Goal: Find specific page/section: Find specific page/section

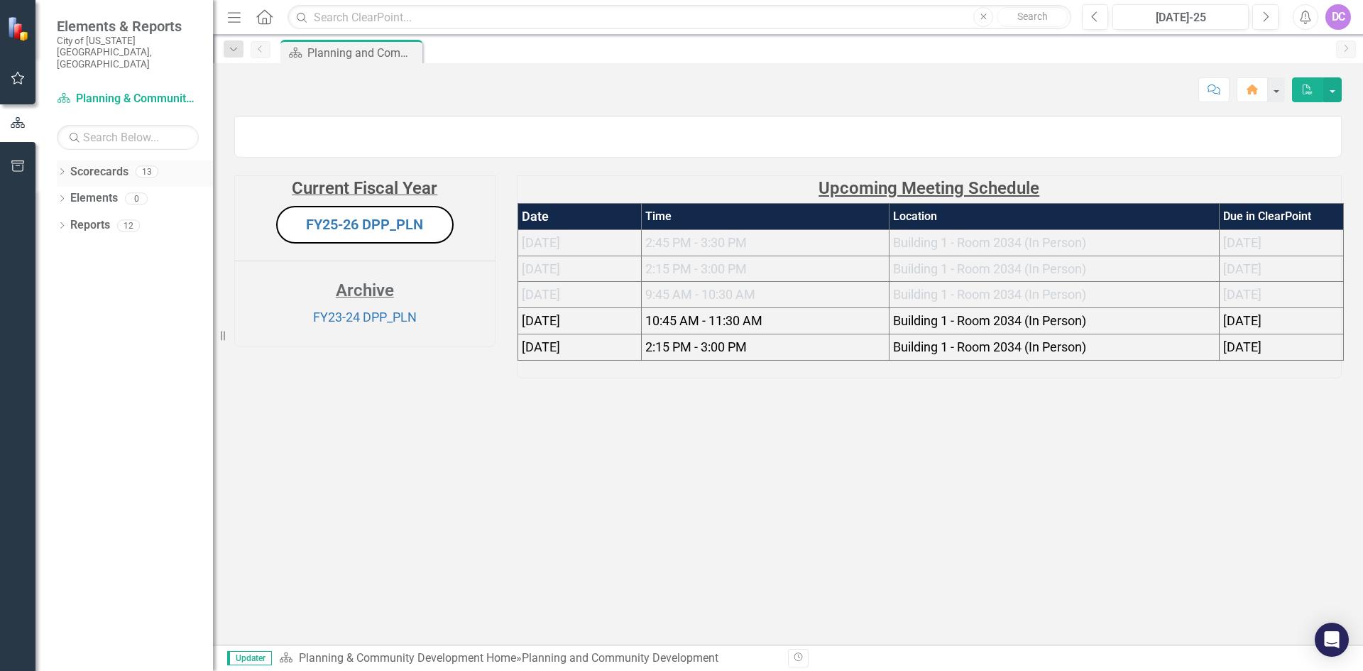
click at [60, 169] on icon "Dropdown" at bounding box center [62, 173] width 10 height 8
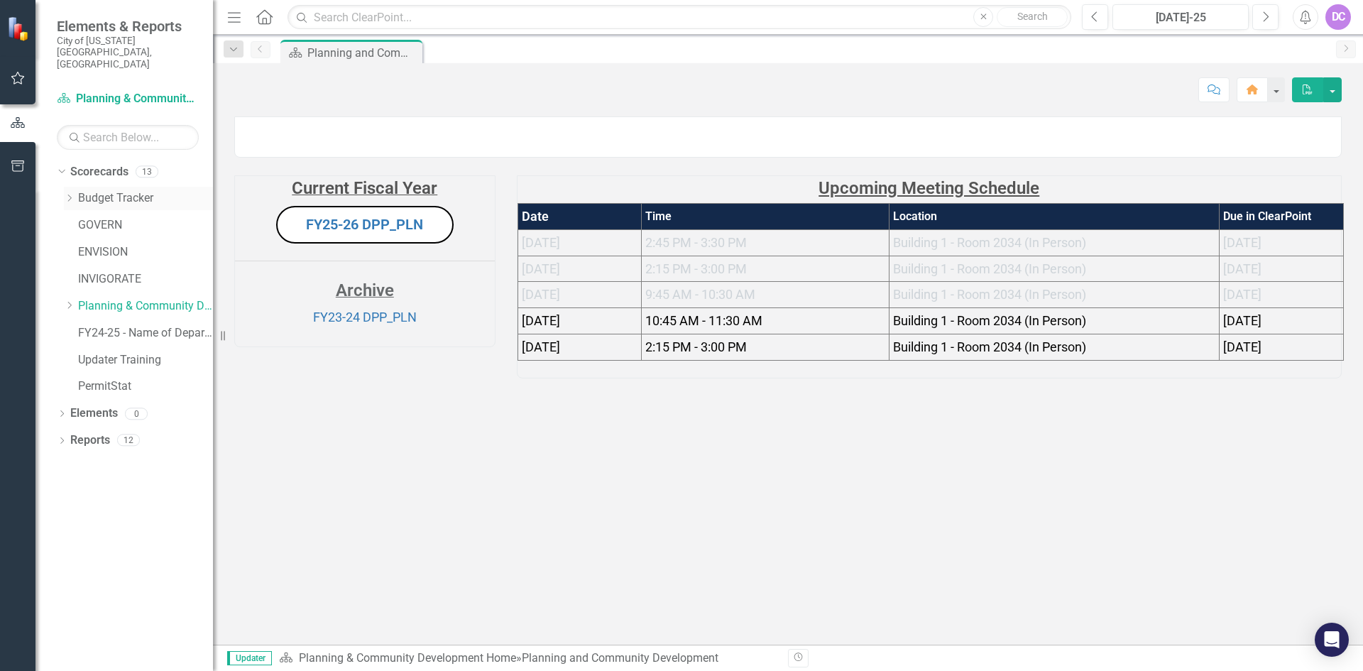
click at [105, 190] on link "Budget Tracker" at bounding box center [145, 198] width 135 height 16
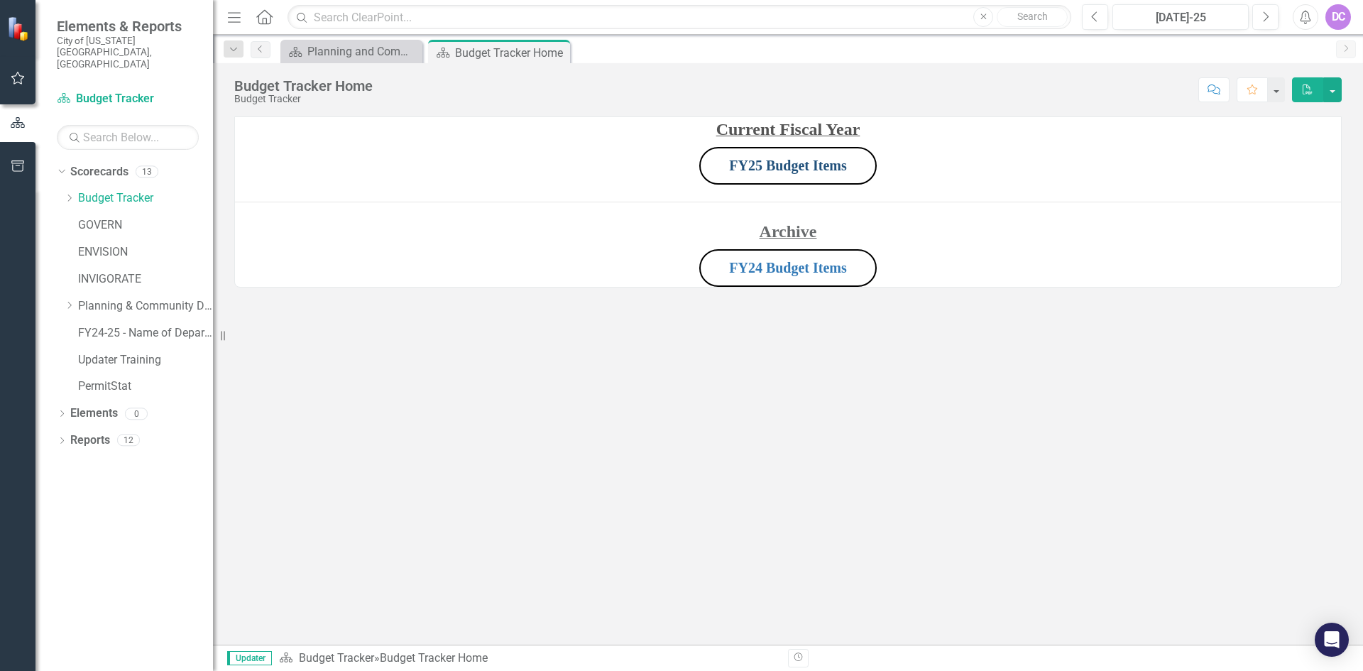
click at [758, 160] on link "FY25 Budget Items" at bounding box center [788, 166] width 118 height 16
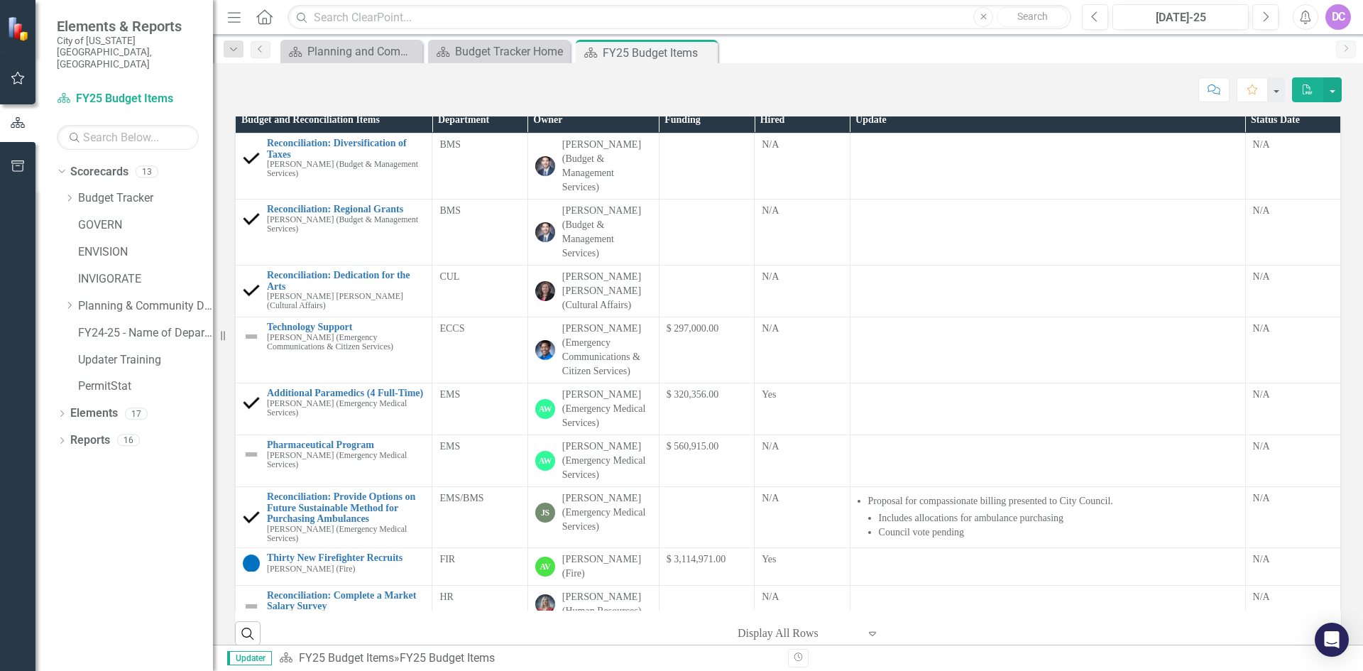
scroll to position [234, 0]
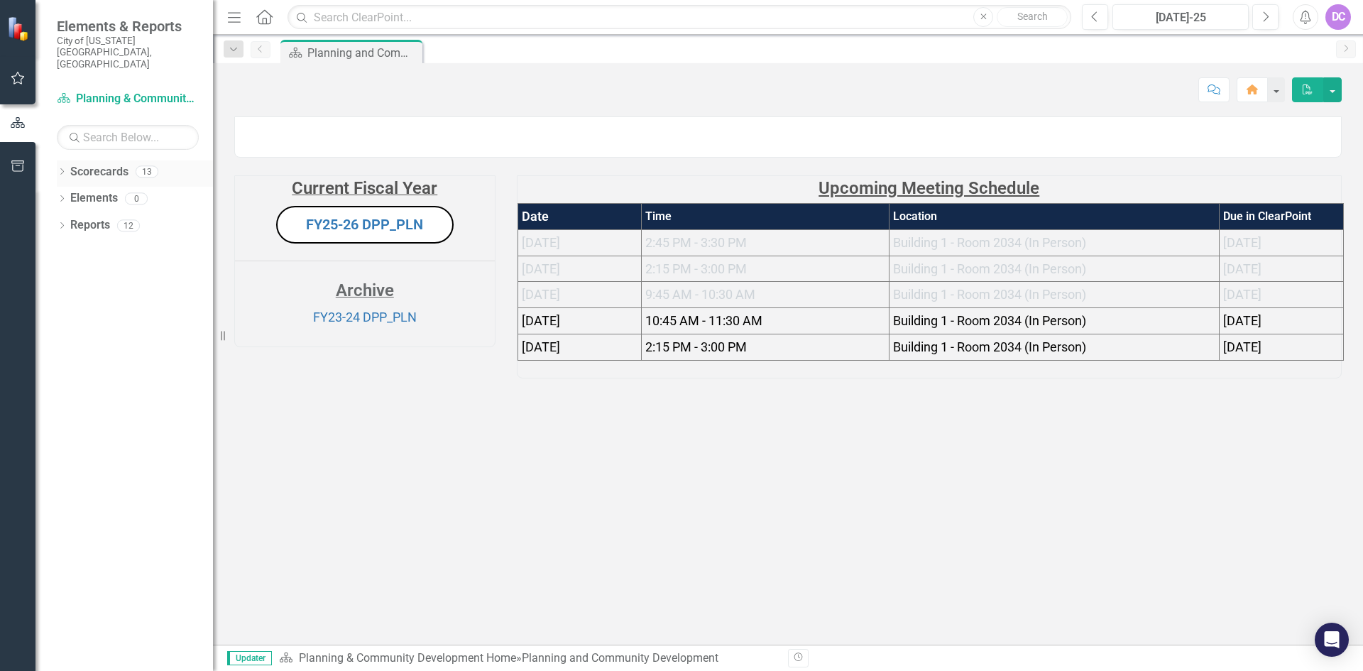
click at [64, 169] on icon "Dropdown" at bounding box center [62, 173] width 10 height 8
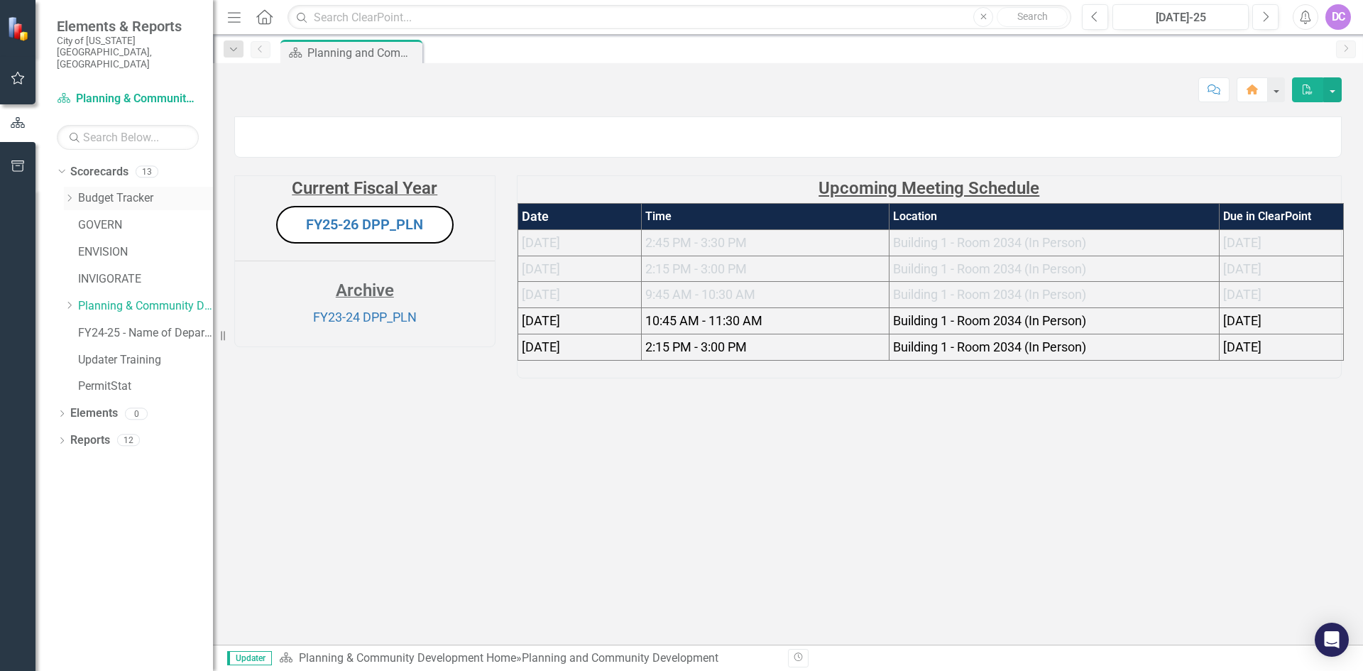
click at [77, 192] on div "Dropdown" at bounding box center [71, 198] width 14 height 12
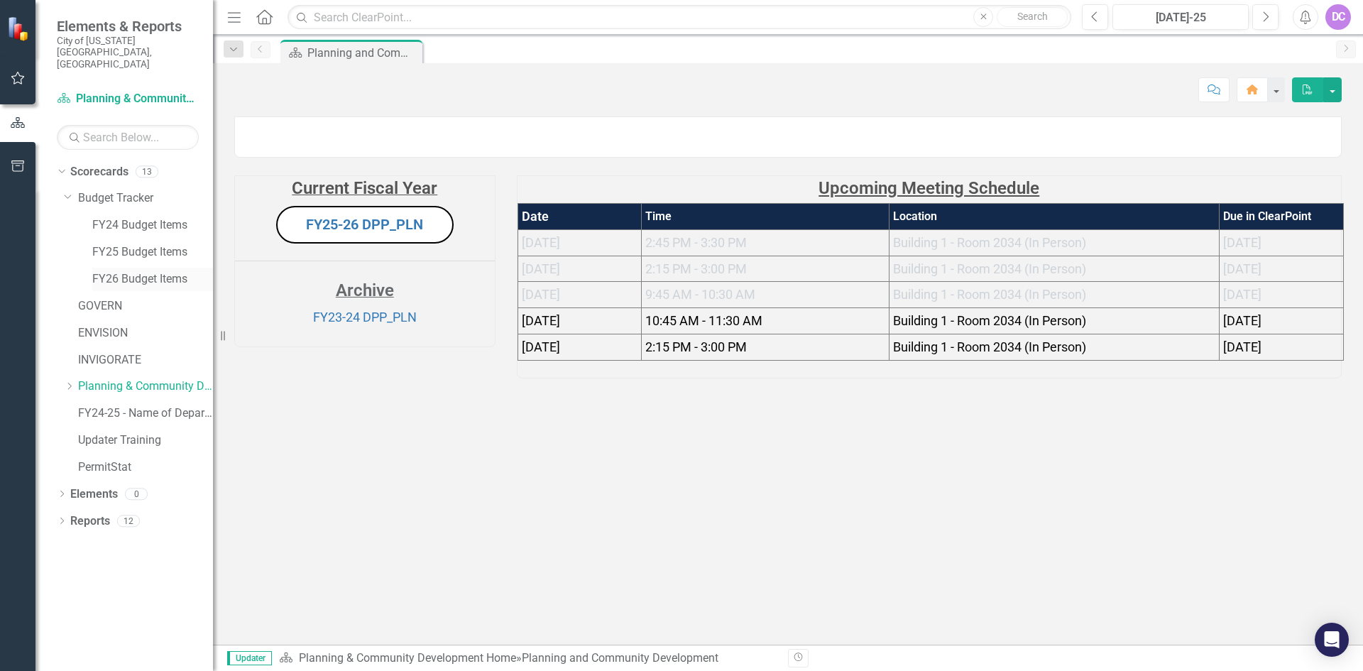
click at [147, 271] on link "FY26 Budget Items" at bounding box center [152, 279] width 121 height 16
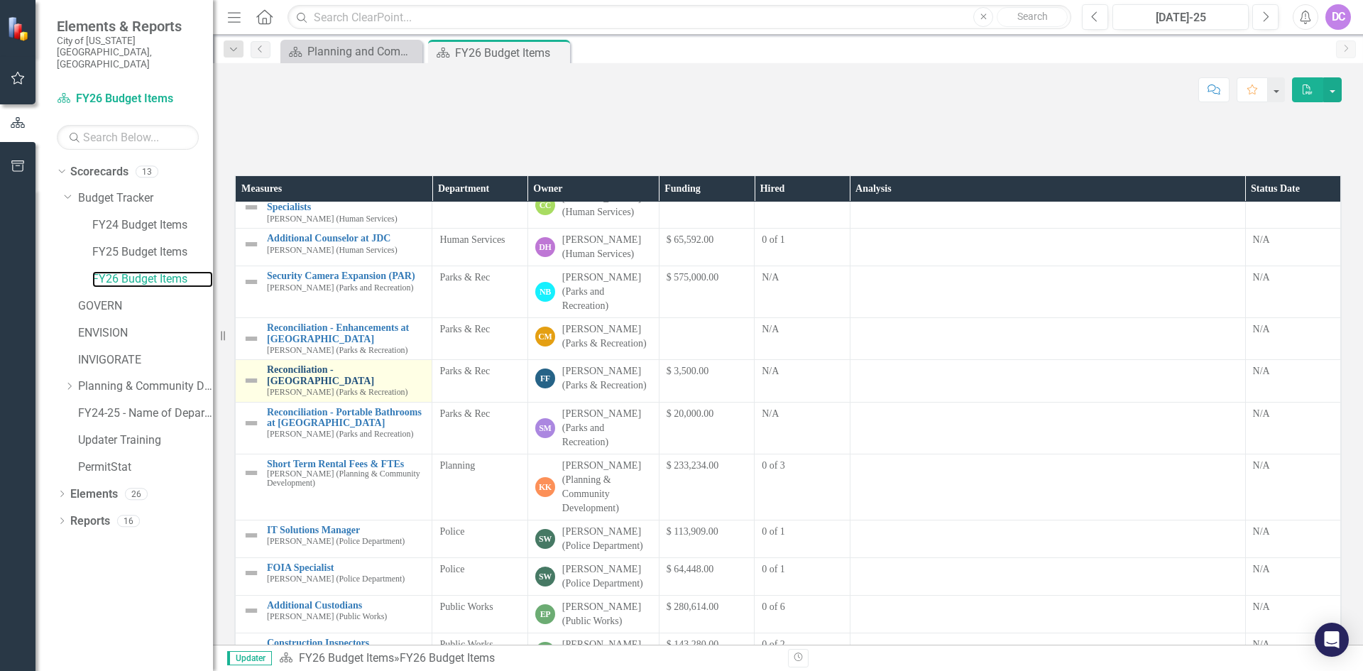
scroll to position [723, 0]
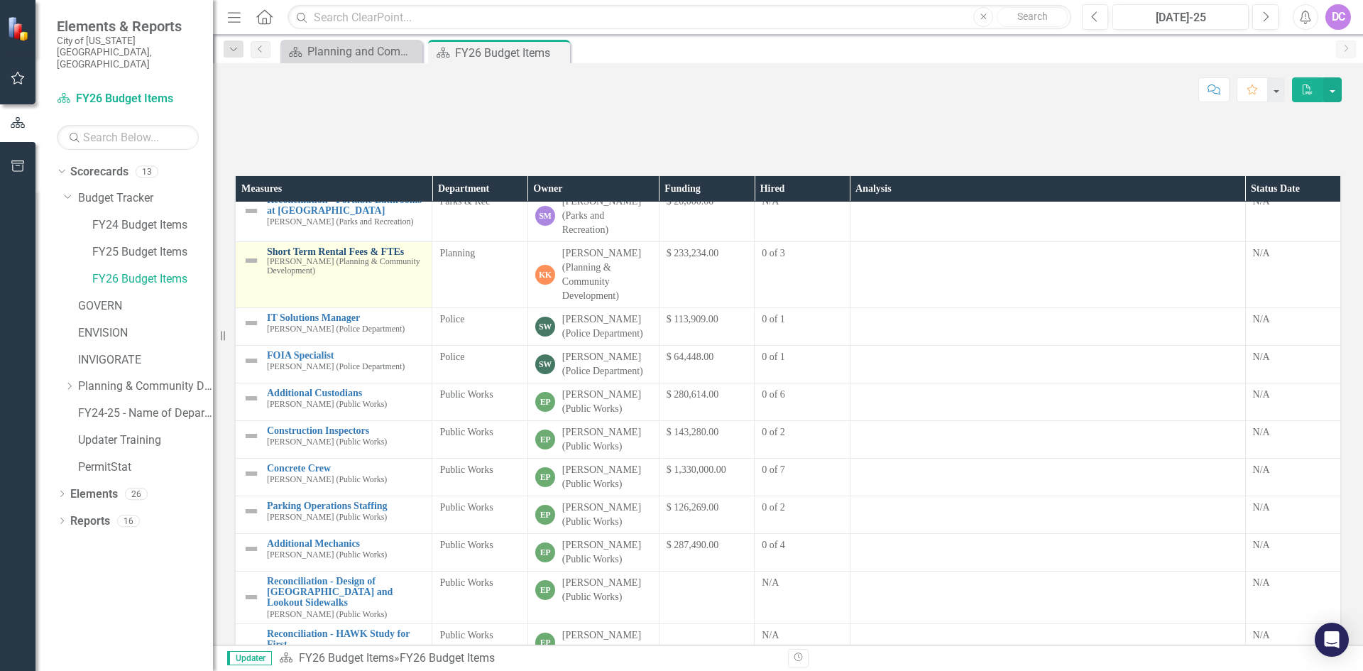
click at [324, 257] on link "Short Term Rental Fees & FTEs" at bounding box center [346, 251] width 158 height 11
